Goal: Information Seeking & Learning: Learn about a topic

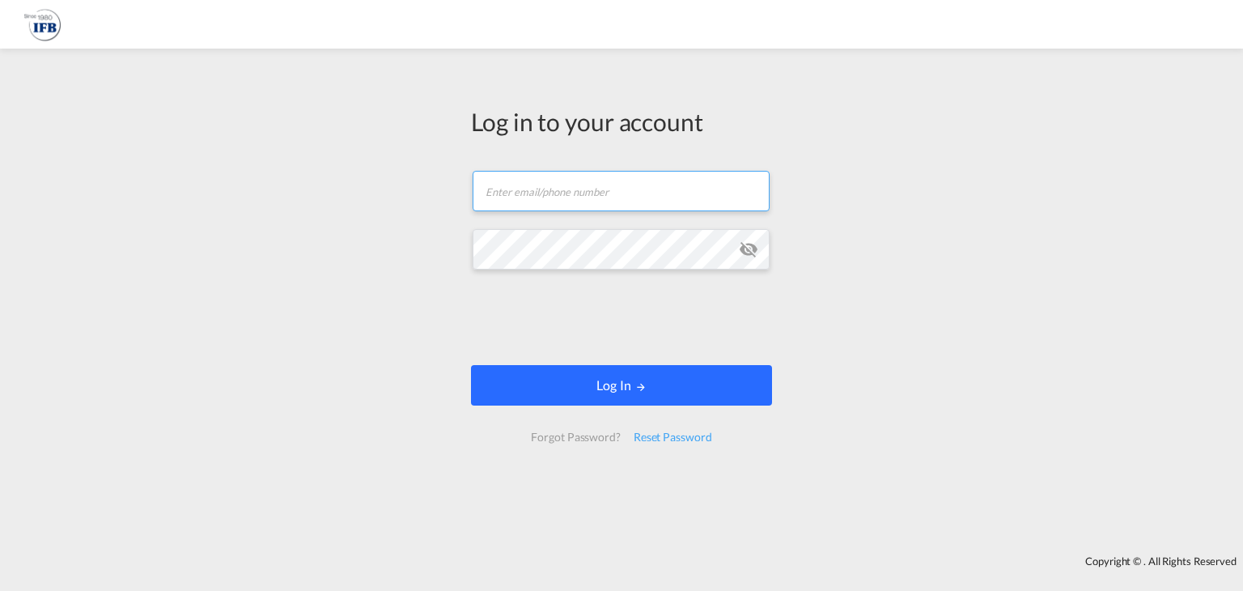
type input "[PERSON_NAME][EMAIL_ADDRESS][DOMAIN_NAME]"
click at [551, 380] on button "Log In" at bounding box center [621, 385] width 301 height 40
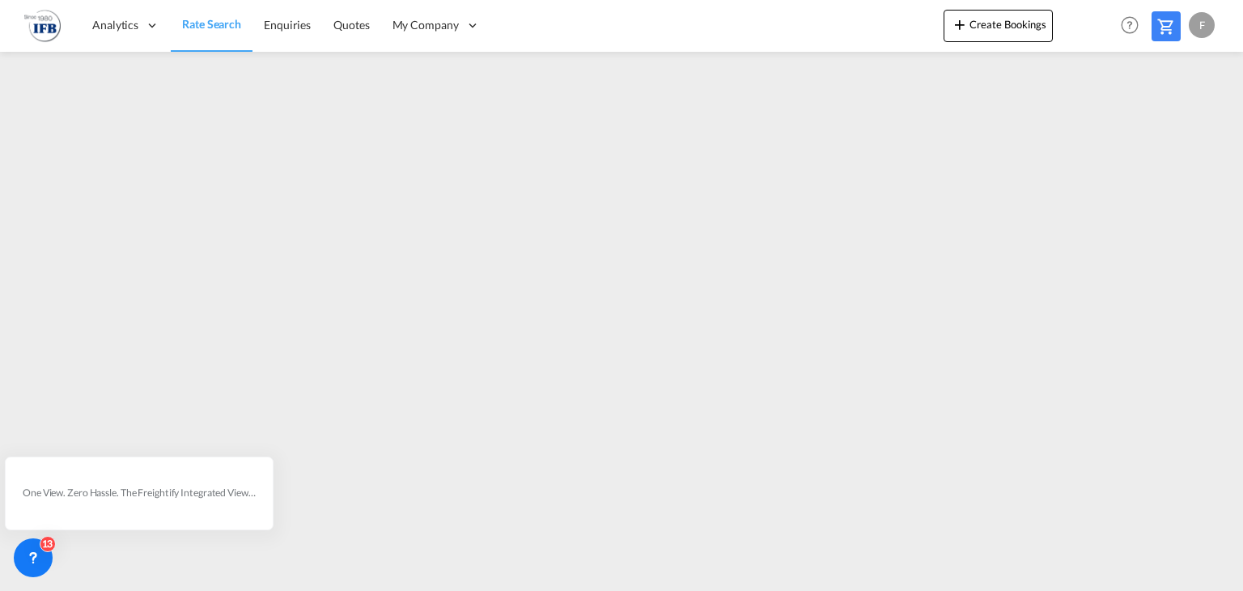
click at [1069, 48] on div at bounding box center [1084, 26] width 63 height 49
